Goal: Task Accomplishment & Management: Manage account settings

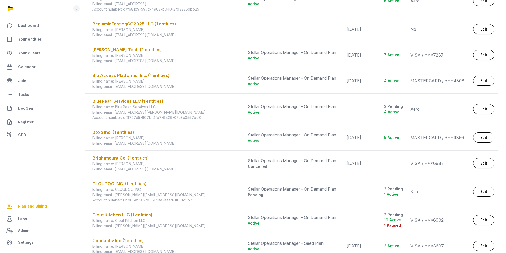
scroll to position [292, 0]
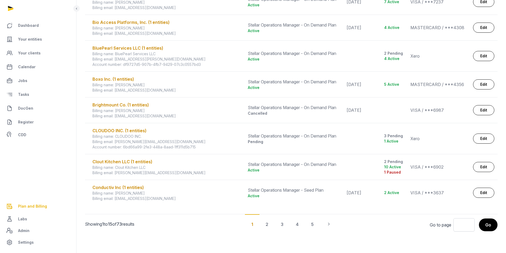
click at [274, 224] on div "2" at bounding box center [281, 224] width 15 height 20
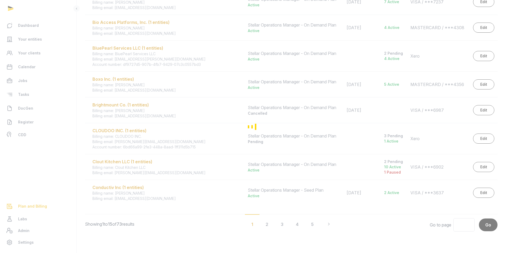
scroll to position [281, 0]
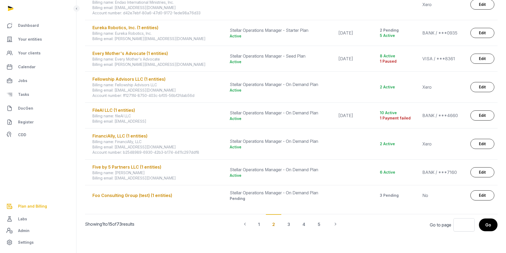
click at [296, 225] on div "3" at bounding box center [303, 224] width 15 height 20
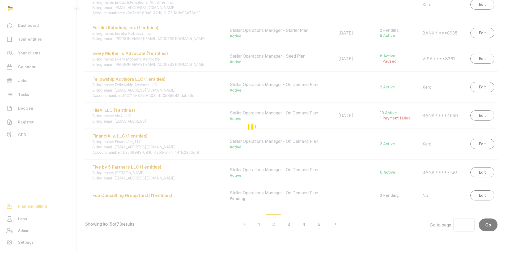
scroll to position [302, 0]
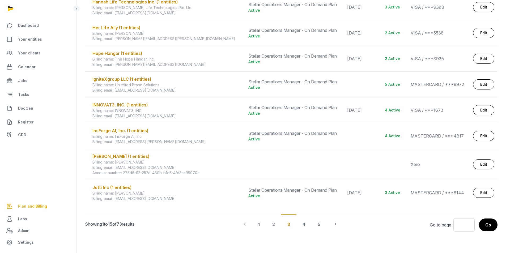
click at [311, 225] on div "4" at bounding box center [318, 224] width 15 height 20
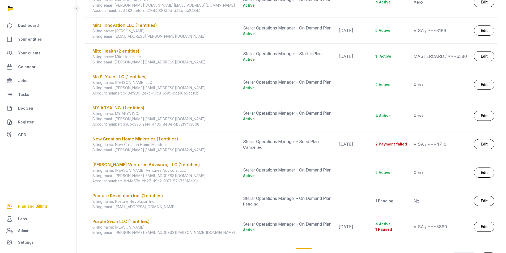
scroll to position [265, 0]
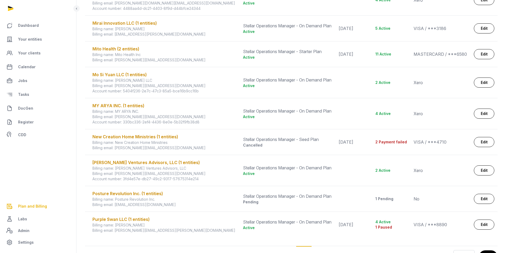
click at [149, 136] on div "New Creation Home Ministries (1 entities)" at bounding box center [164, 137] width 144 height 6
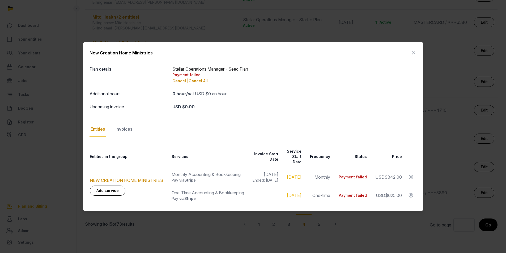
scroll to position [0, 25]
click at [412, 54] on icon at bounding box center [413, 53] width 6 height 8
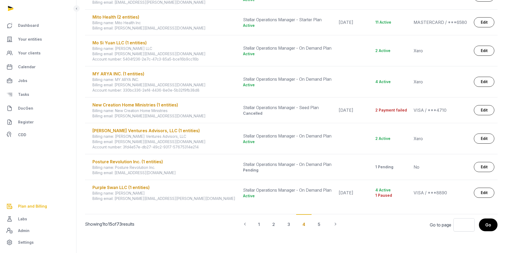
click at [160, 105] on div "New Creation Home Ministries (1 entities)" at bounding box center [164, 105] width 144 height 6
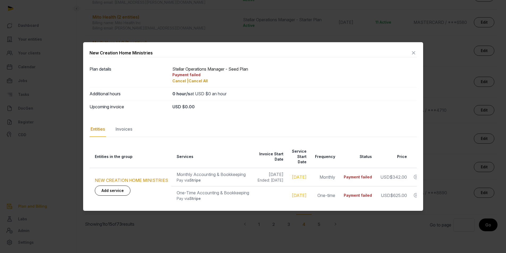
click at [126, 131] on div "Invoices" at bounding box center [123, 129] width 19 height 15
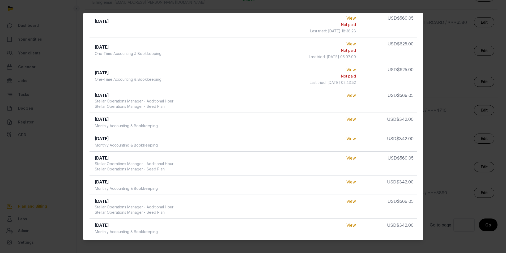
scroll to position [133, 0]
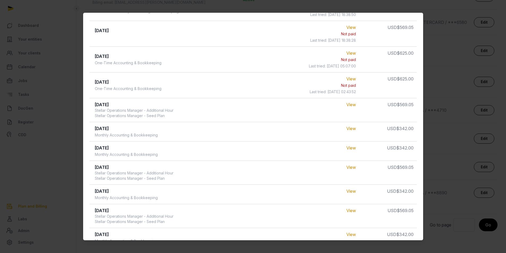
click at [352, 103] on link "View" at bounding box center [351, 104] width 10 height 5
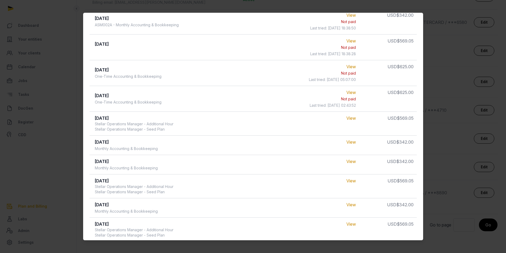
scroll to position [80, 0]
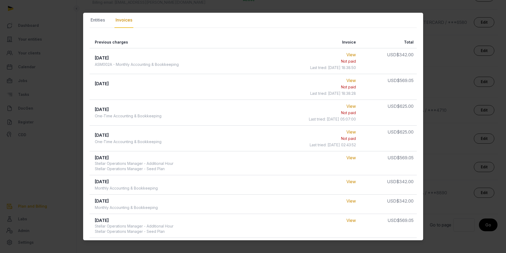
click at [351, 81] on link "View" at bounding box center [351, 80] width 10 height 5
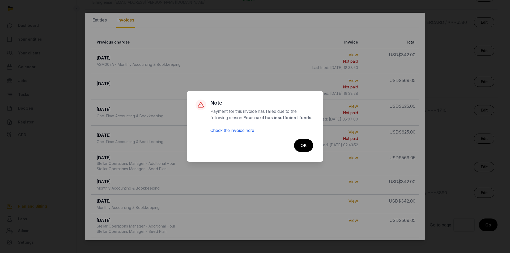
click at [241, 130] on link "Check the invoice here" at bounding box center [232, 130] width 44 height 5
click at [305, 145] on button "OK" at bounding box center [303, 145] width 19 height 13
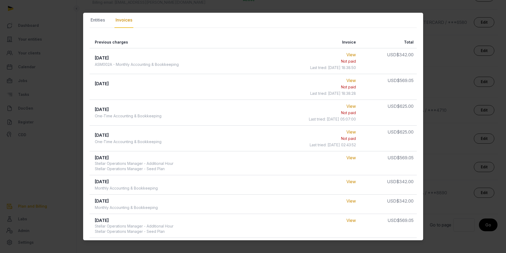
click at [349, 54] on link "View" at bounding box center [351, 54] width 10 height 5
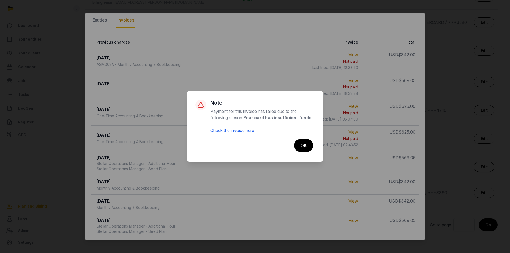
click at [250, 132] on link "Check the invoice here" at bounding box center [232, 130] width 44 height 5
click at [299, 142] on button "OK" at bounding box center [303, 145] width 19 height 13
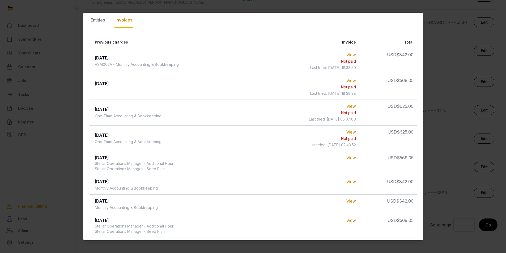
click at [348, 56] on link "View" at bounding box center [351, 54] width 10 height 5
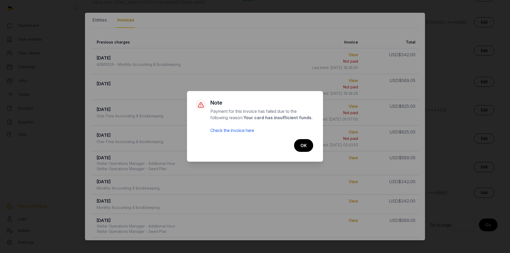
click at [238, 128] on link "Check the invoice here" at bounding box center [232, 130] width 44 height 5
drag, startPoint x: 298, startPoint y: 143, endPoint x: 296, endPoint y: 139, distance: 4.5
click at [297, 143] on button "OK" at bounding box center [303, 145] width 19 height 13
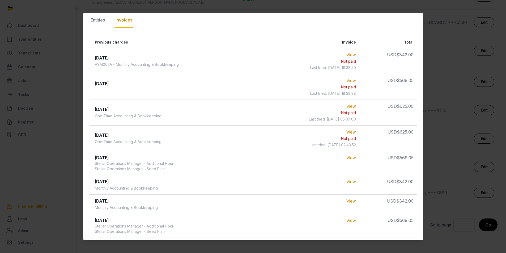
click at [352, 158] on link "View" at bounding box center [351, 157] width 10 height 5
click at [345, 183] on div "View" at bounding box center [317, 184] width 78 height 13
click at [349, 182] on link "View" at bounding box center [351, 181] width 10 height 5
click at [348, 82] on link "View" at bounding box center [351, 80] width 10 height 5
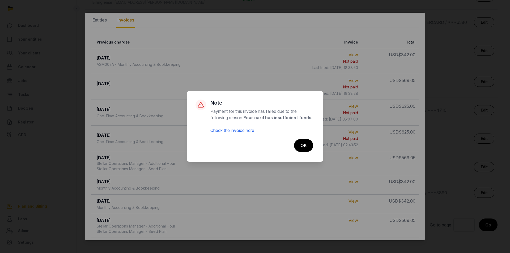
click at [245, 131] on link "Check the invoice here" at bounding box center [232, 130] width 44 height 5
click at [293, 142] on div "Cancel No OK" at bounding box center [254, 145] width 119 height 15
click at [303, 144] on button "OK" at bounding box center [303, 145] width 19 height 13
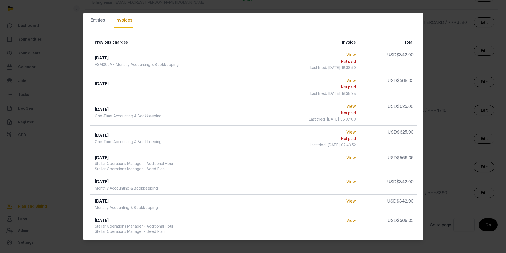
click at [349, 55] on link "View" at bounding box center [351, 54] width 10 height 5
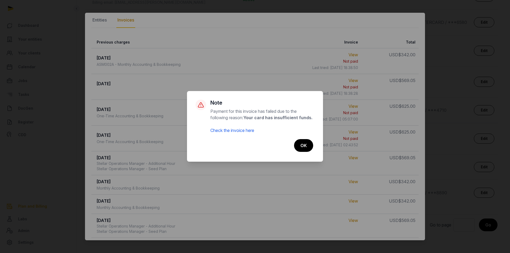
click at [248, 131] on link "Check the invoice here" at bounding box center [232, 130] width 44 height 5
click at [308, 150] on button "OK" at bounding box center [303, 145] width 19 height 13
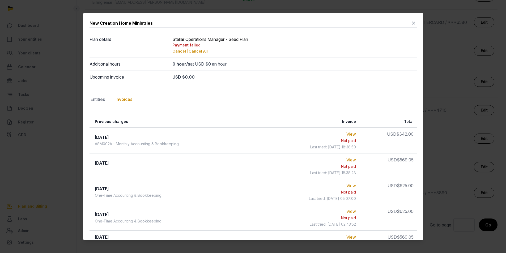
scroll to position [0, 0]
click at [410, 24] on icon at bounding box center [413, 23] width 6 height 8
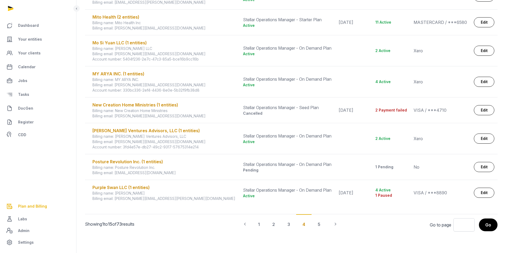
click at [129, 105] on div "New Creation Home Ministries (1 entities)" at bounding box center [164, 105] width 144 height 6
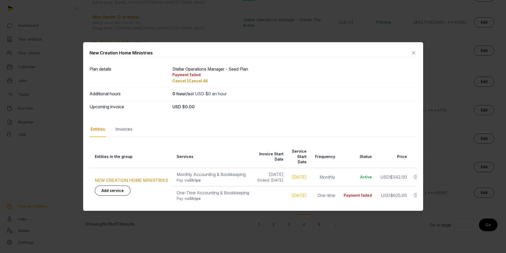
click at [413, 52] on icon at bounding box center [413, 53] width 6 height 8
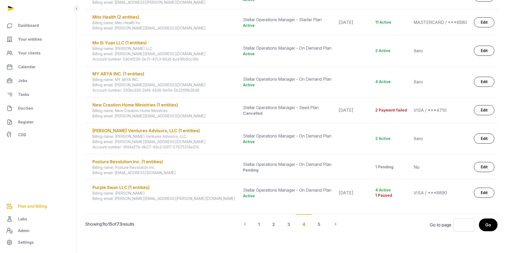
click at [478, 112] on link "Edit" at bounding box center [484, 110] width 20 height 10
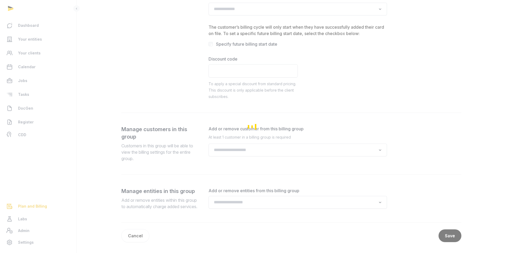
type input "**********"
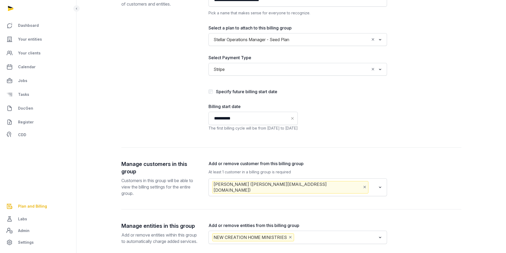
scroll to position [53, 0]
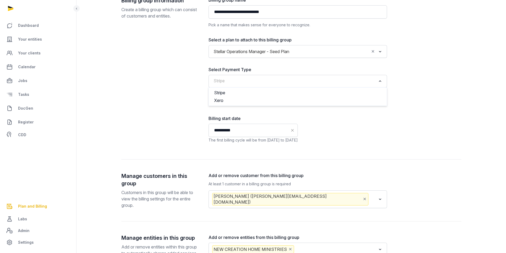
click at [380, 82] on icon "Search for option" at bounding box center [379, 81] width 5 height 6
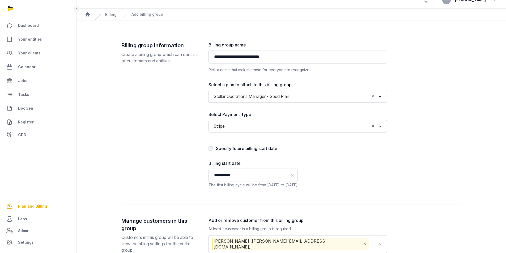
scroll to position [0, 0]
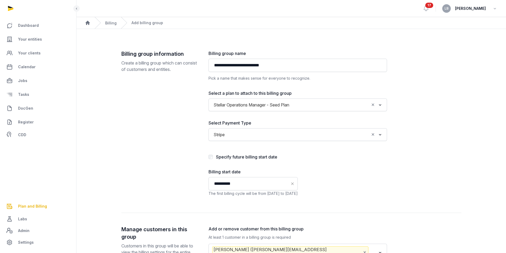
click at [111, 24] on link "Billing" at bounding box center [110, 23] width 11 height 5
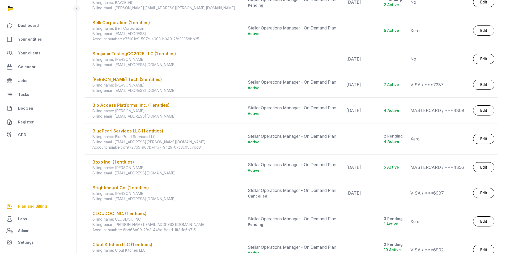
scroll to position [292, 0]
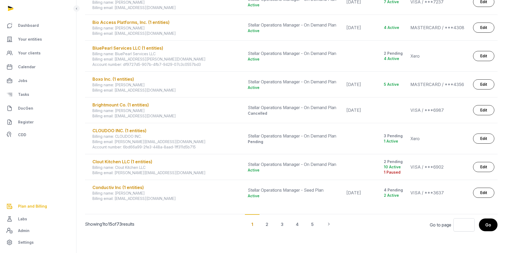
click at [312, 223] on div "5" at bounding box center [312, 224] width 15 height 20
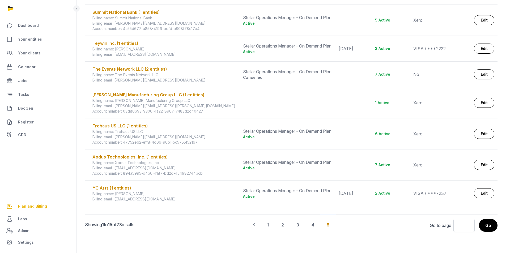
scroll to position [256, 0]
click at [312, 226] on div "4" at bounding box center [312, 224] width 15 height 20
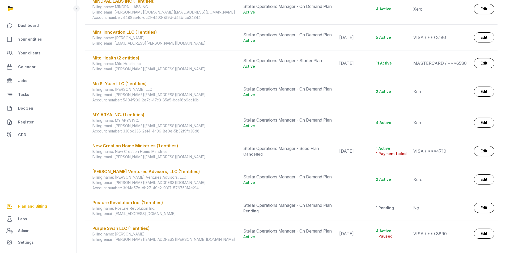
scroll to position [246, 0]
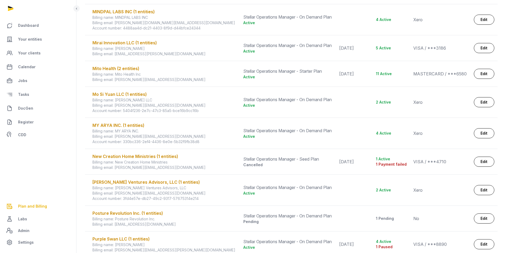
click at [479, 161] on link "Edit" at bounding box center [484, 162] width 20 height 10
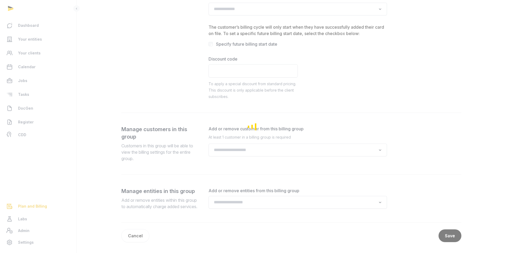
scroll to position [132, 0]
type input "**********"
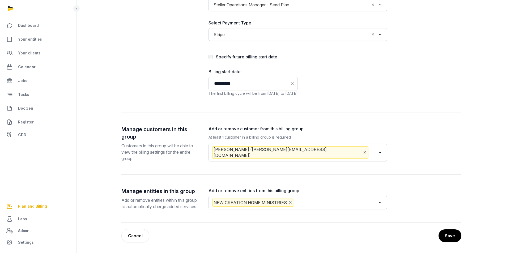
scroll to position [0, 0]
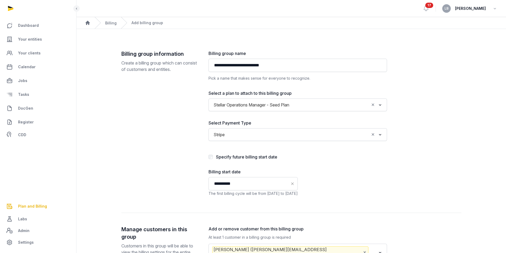
click at [110, 23] on link "Billing" at bounding box center [110, 23] width 11 height 5
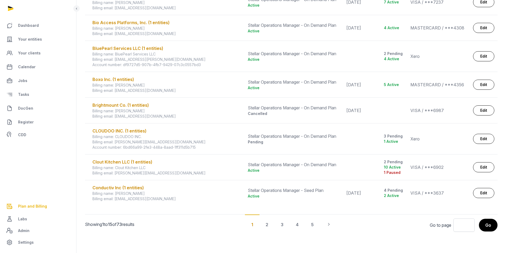
scroll to position [292, 0]
click at [305, 224] on div "4" at bounding box center [312, 224] width 15 height 20
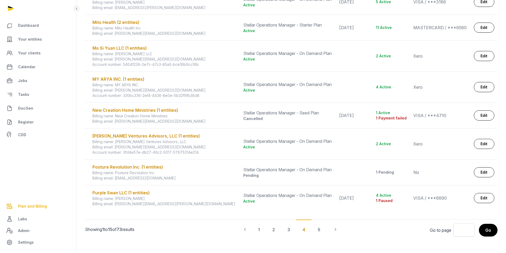
click at [488, 118] on link "Edit" at bounding box center [484, 115] width 20 height 10
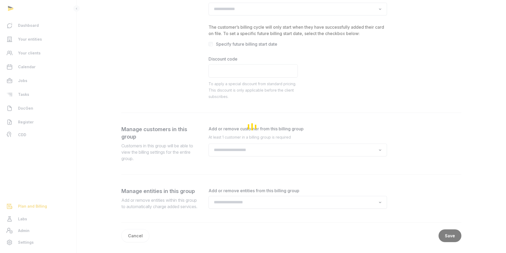
type input "**********"
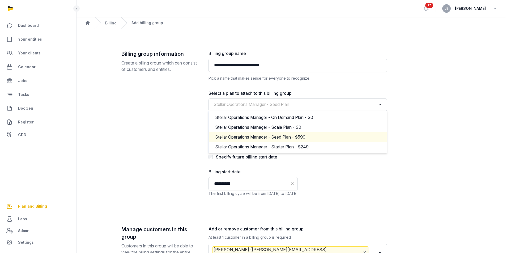
click at [381, 105] on icon "Search for option" at bounding box center [379, 105] width 5 height 6
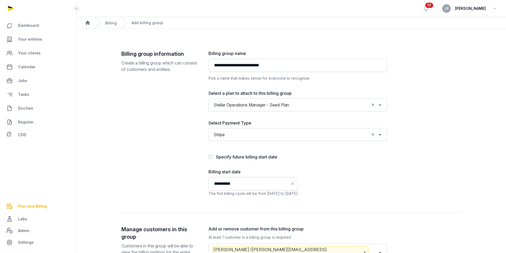
click at [381, 105] on icon "Search for option" at bounding box center [379, 105] width 5 height 6
click at [381, 136] on icon "Search for option" at bounding box center [379, 134] width 5 height 6
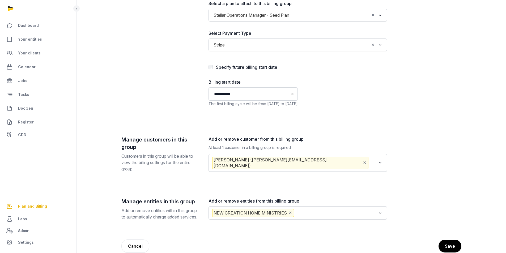
scroll to position [106, 0]
